Goal: Check status: Check status

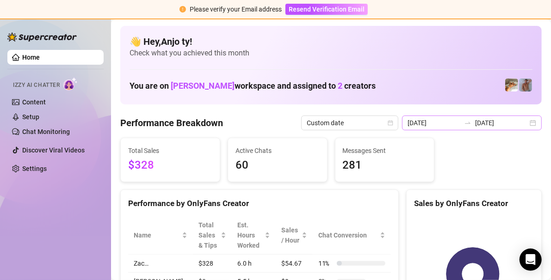
click at [528, 123] on div "[DATE] [DATE]" at bounding box center [472, 123] width 140 height 15
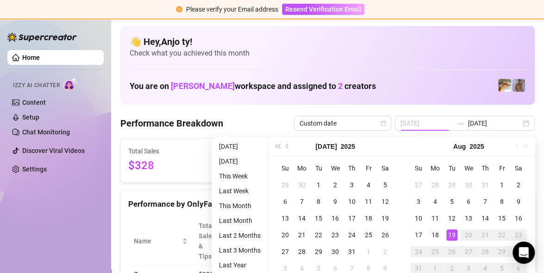
click at [452, 232] on div "19" at bounding box center [451, 234] width 11 height 11
click at [452, 232] on rect at bounding box center [468, 275] width 118 height 116
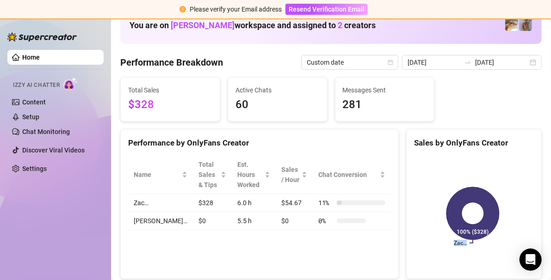
scroll to position [46, 0]
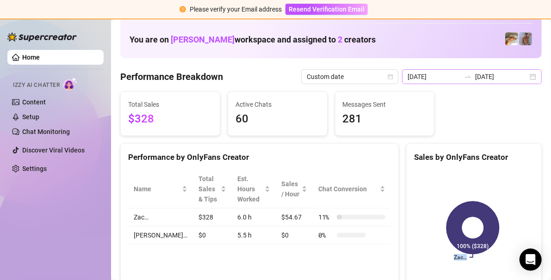
click at [525, 77] on div "[DATE] [DATE]" at bounding box center [472, 76] width 140 height 15
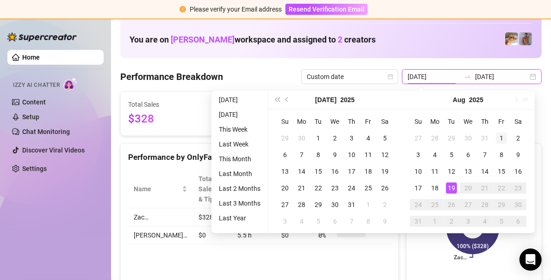
type input "[DATE]"
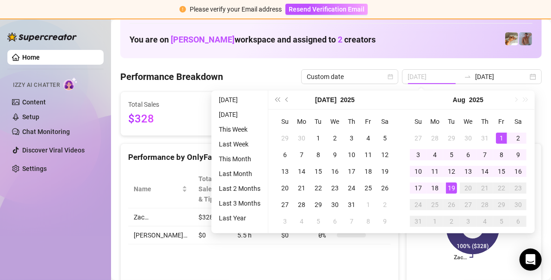
click at [501, 134] on div "1" at bounding box center [501, 138] width 11 height 11
click at [501, 136] on div "1" at bounding box center [501, 138] width 11 height 11
type input "[DATE]"
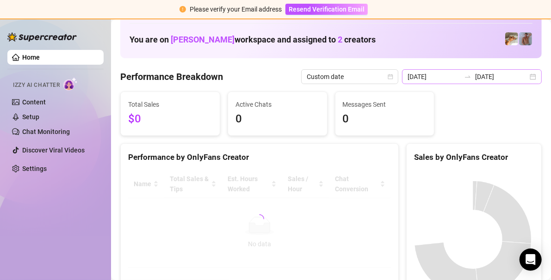
click at [527, 75] on div "[DATE] [DATE]" at bounding box center [472, 76] width 140 height 15
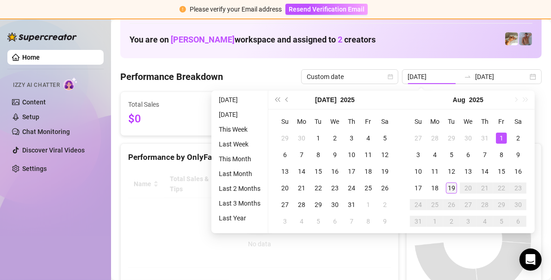
click at [450, 187] on div "19" at bounding box center [451, 188] width 11 height 11
click at [450, 187] on canvas at bounding box center [473, 239] width 118 height 139
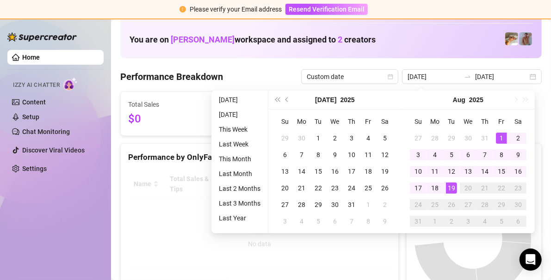
type input "[DATE]"
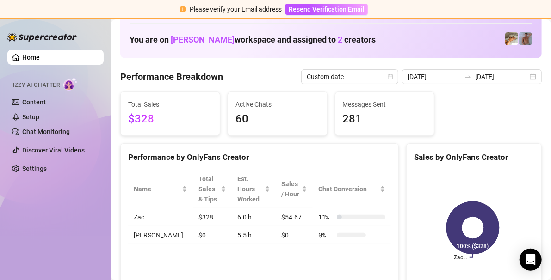
type input "[DATE]"
click at [525, 76] on div "[DATE] [DATE]" at bounding box center [472, 76] width 140 height 15
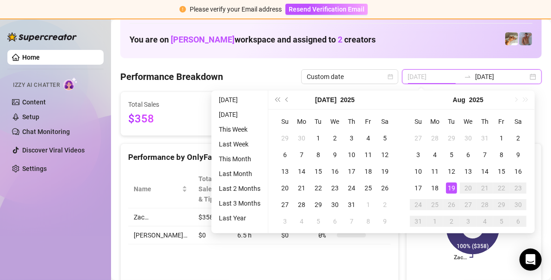
type input "[DATE]"
click at [453, 189] on div "19" at bounding box center [451, 188] width 11 height 11
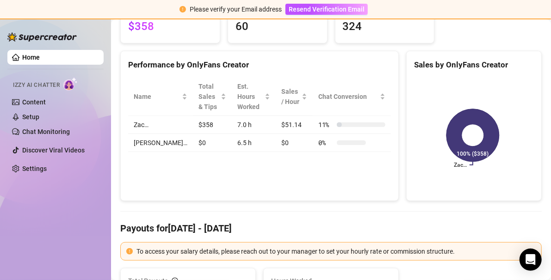
scroll to position [0, 0]
